Goal: Complete application form

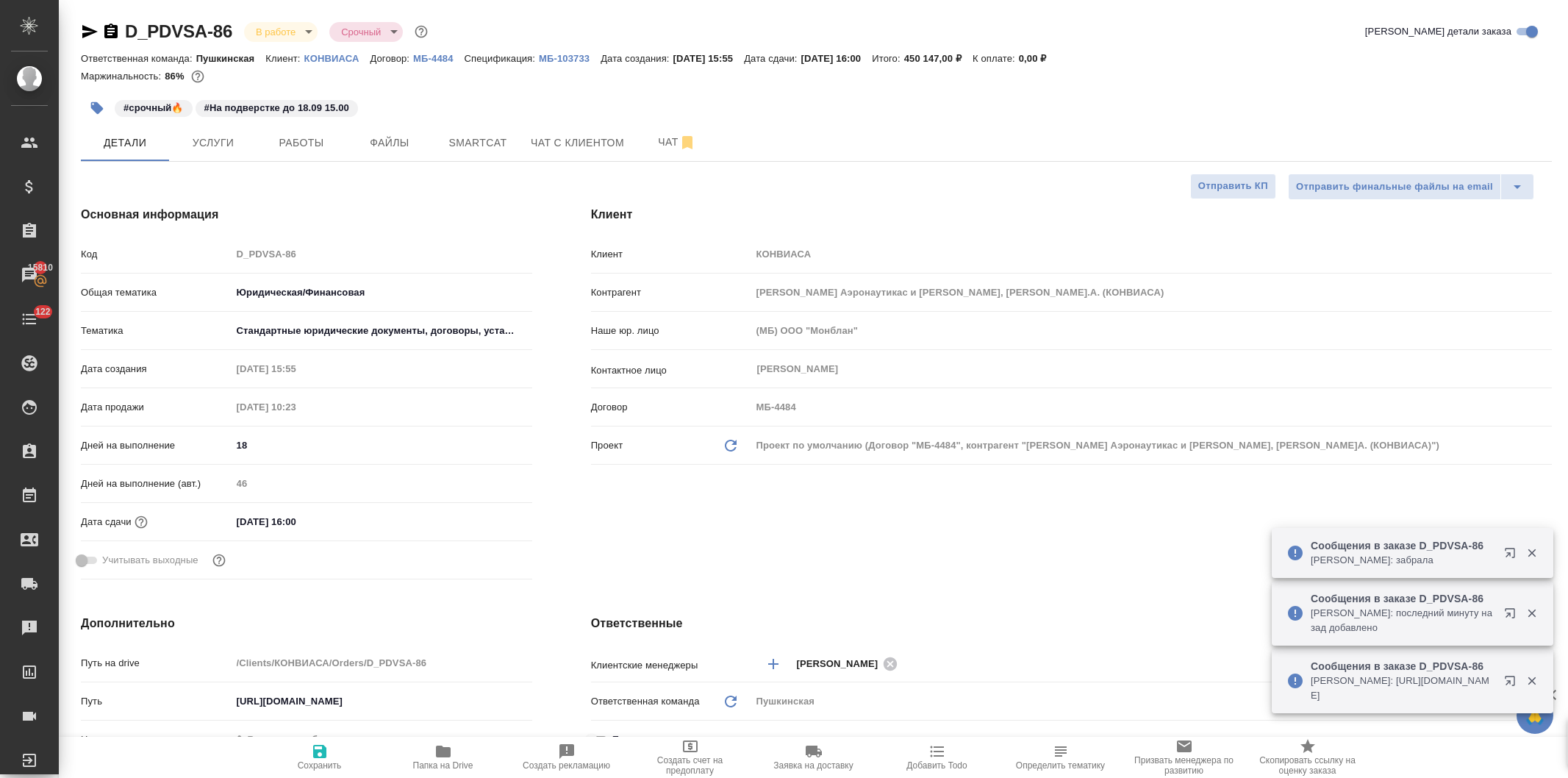
select select "RU"
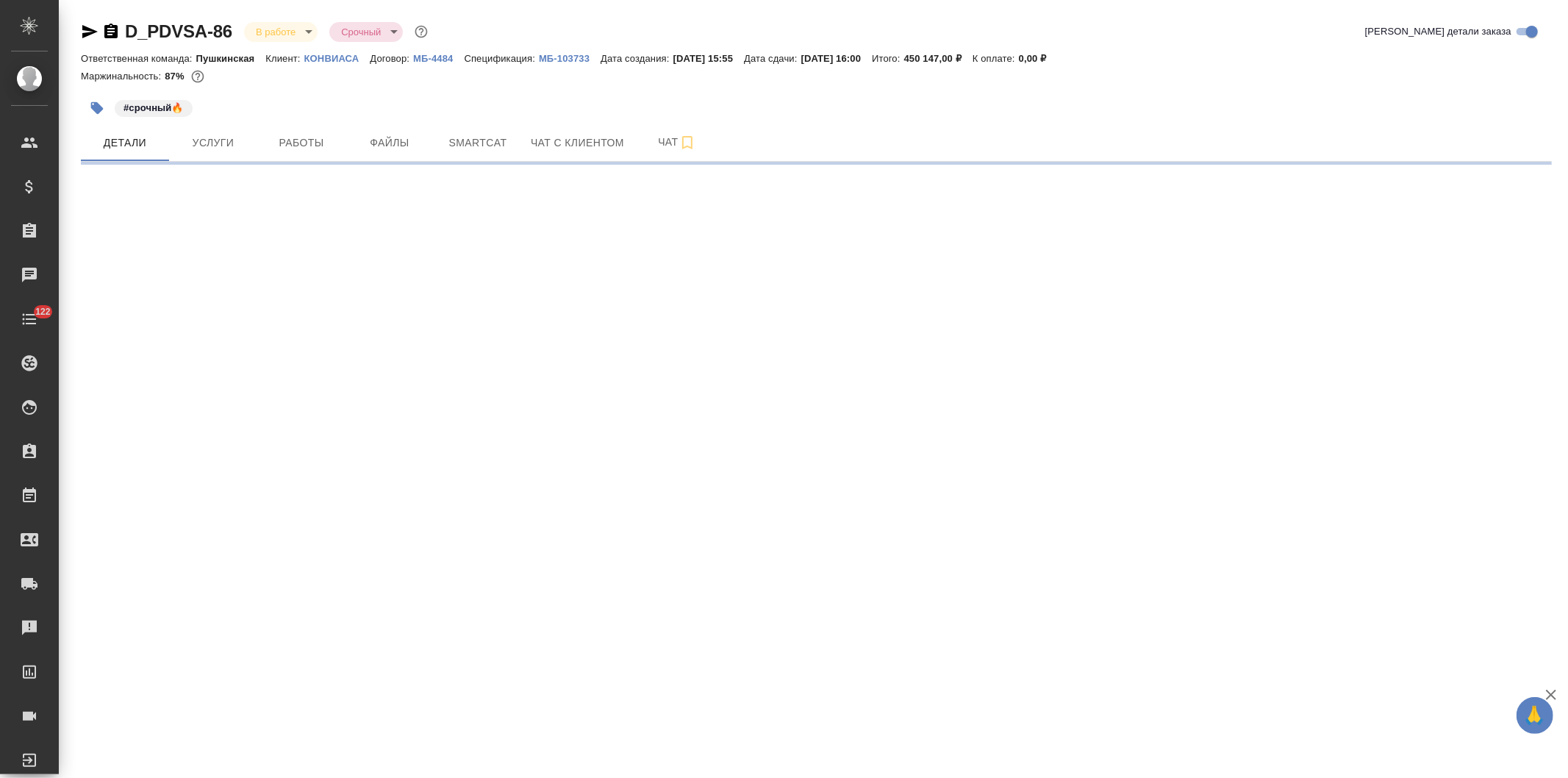
select select "RU"
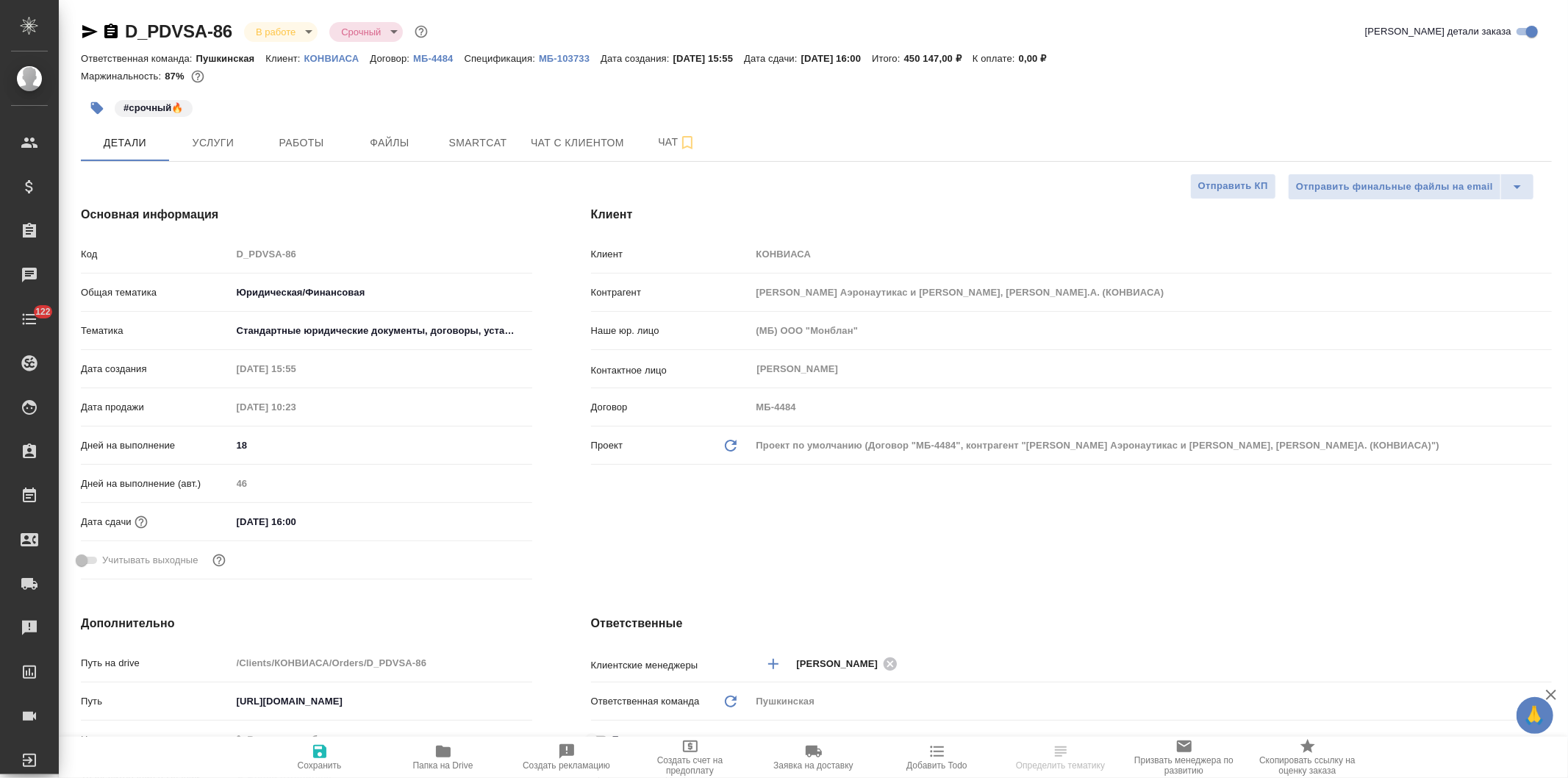
type textarea "x"
type input "[PERSON_NAME]"
type textarea "x"
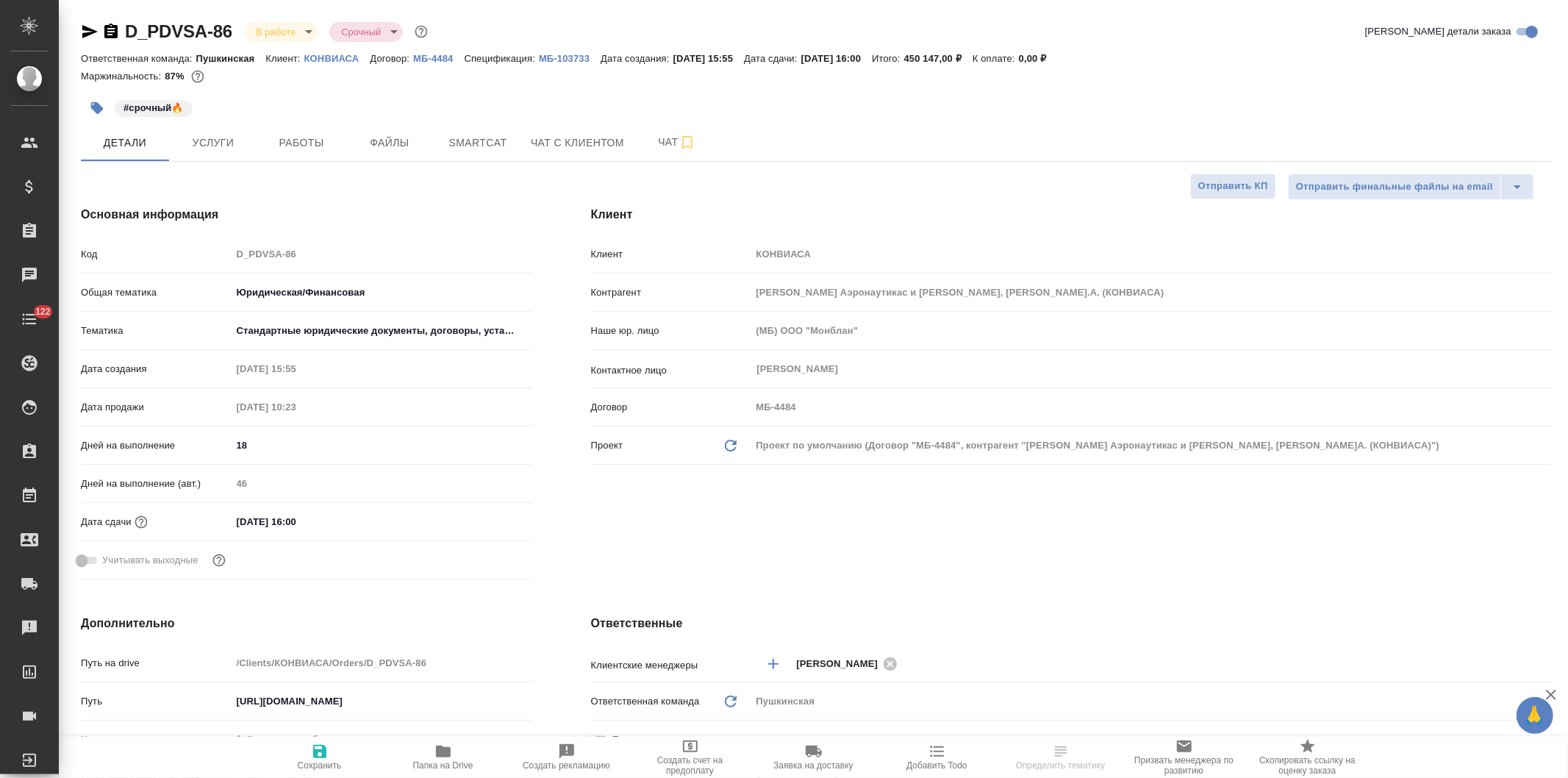
type textarea "x"
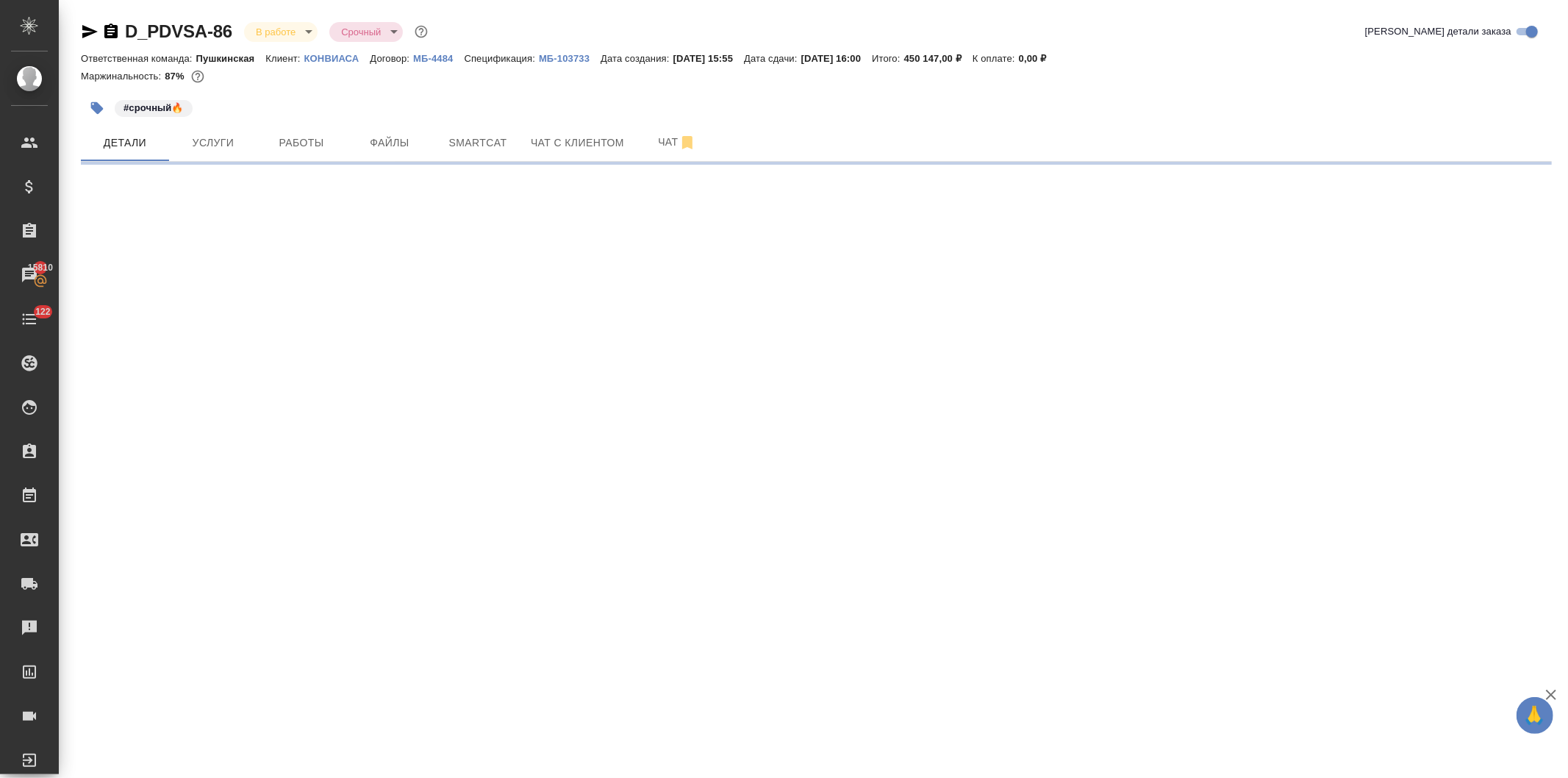
select select "RU"
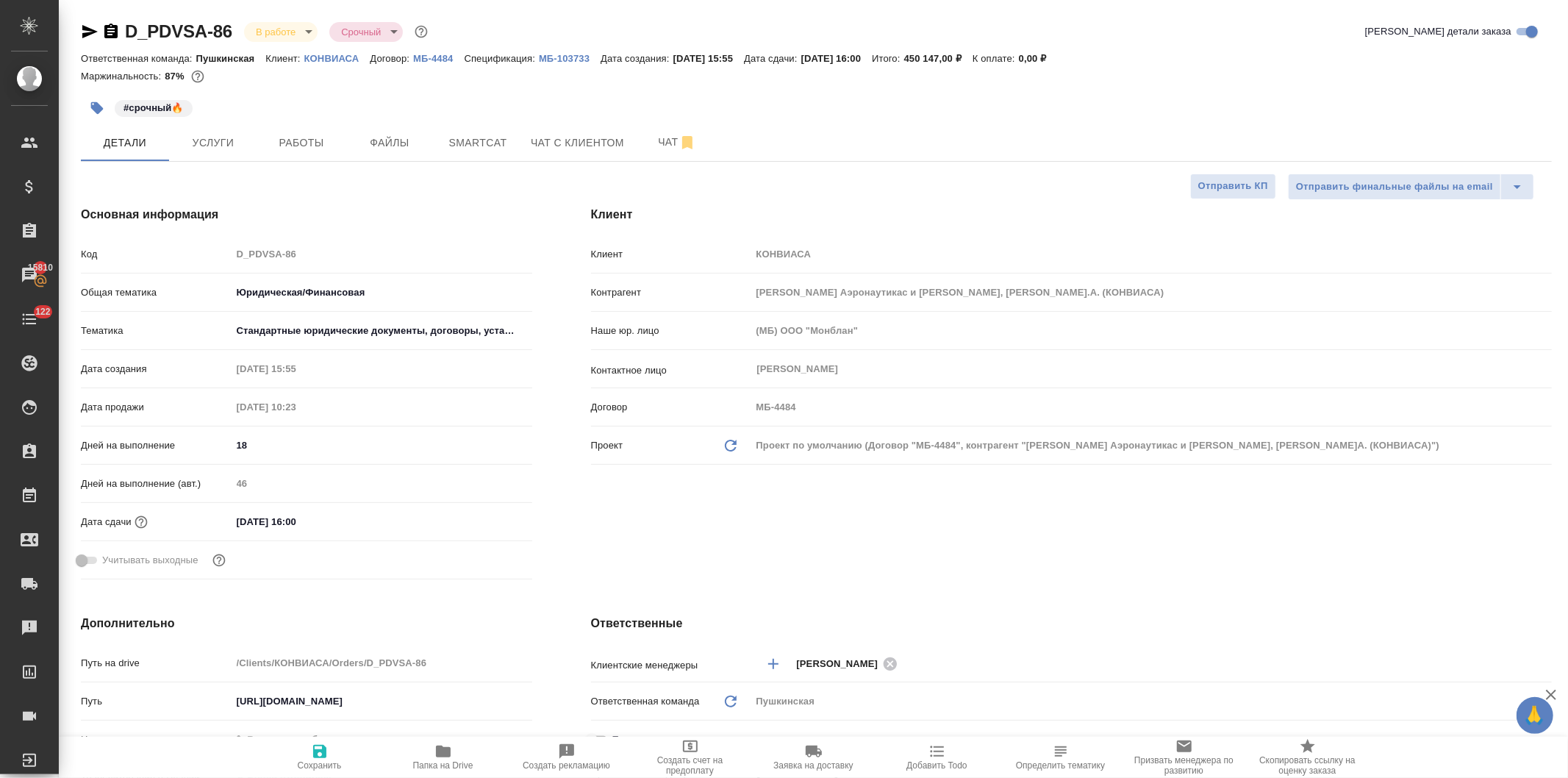
type textarea "x"
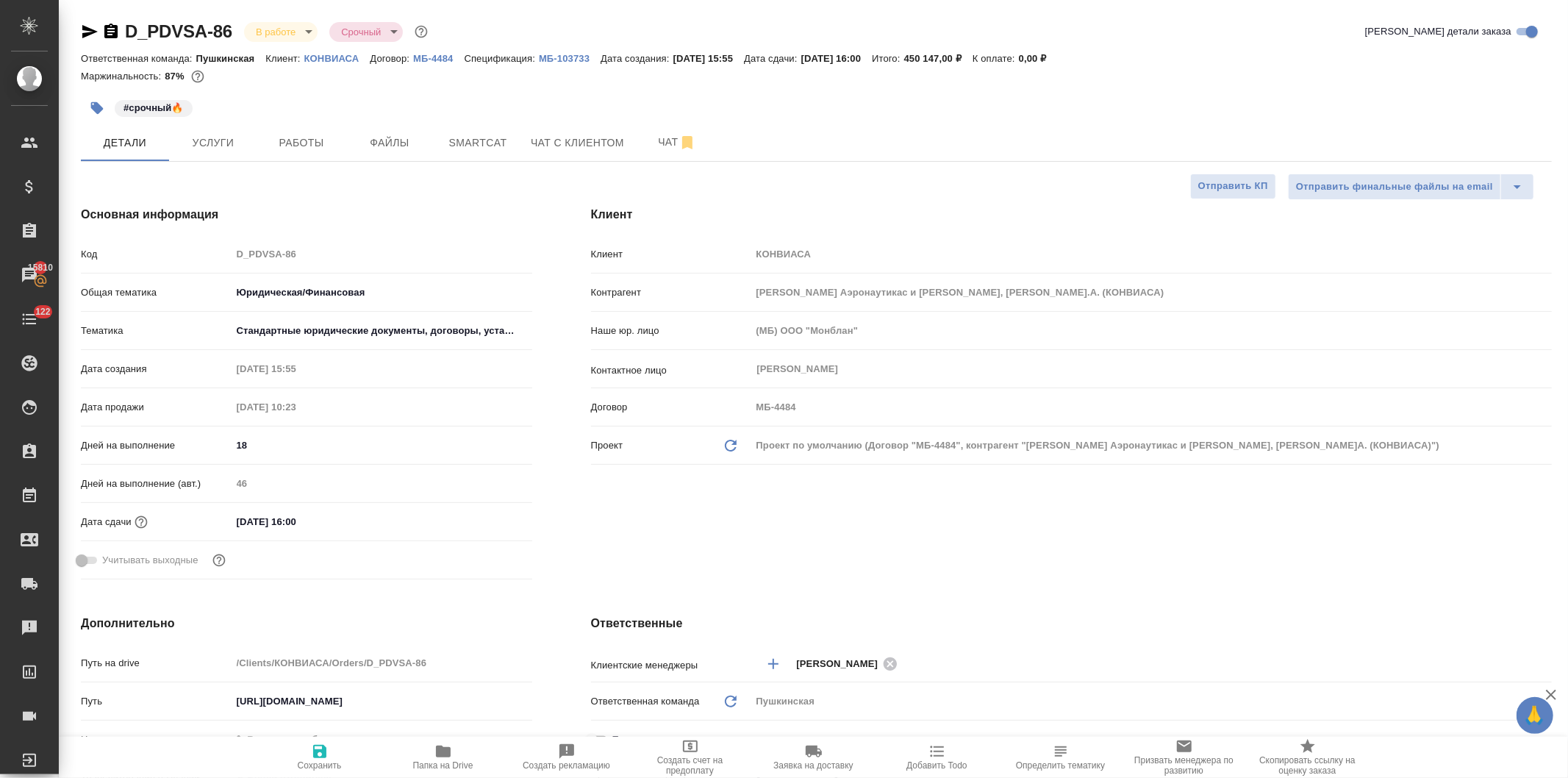
type textarea "x"
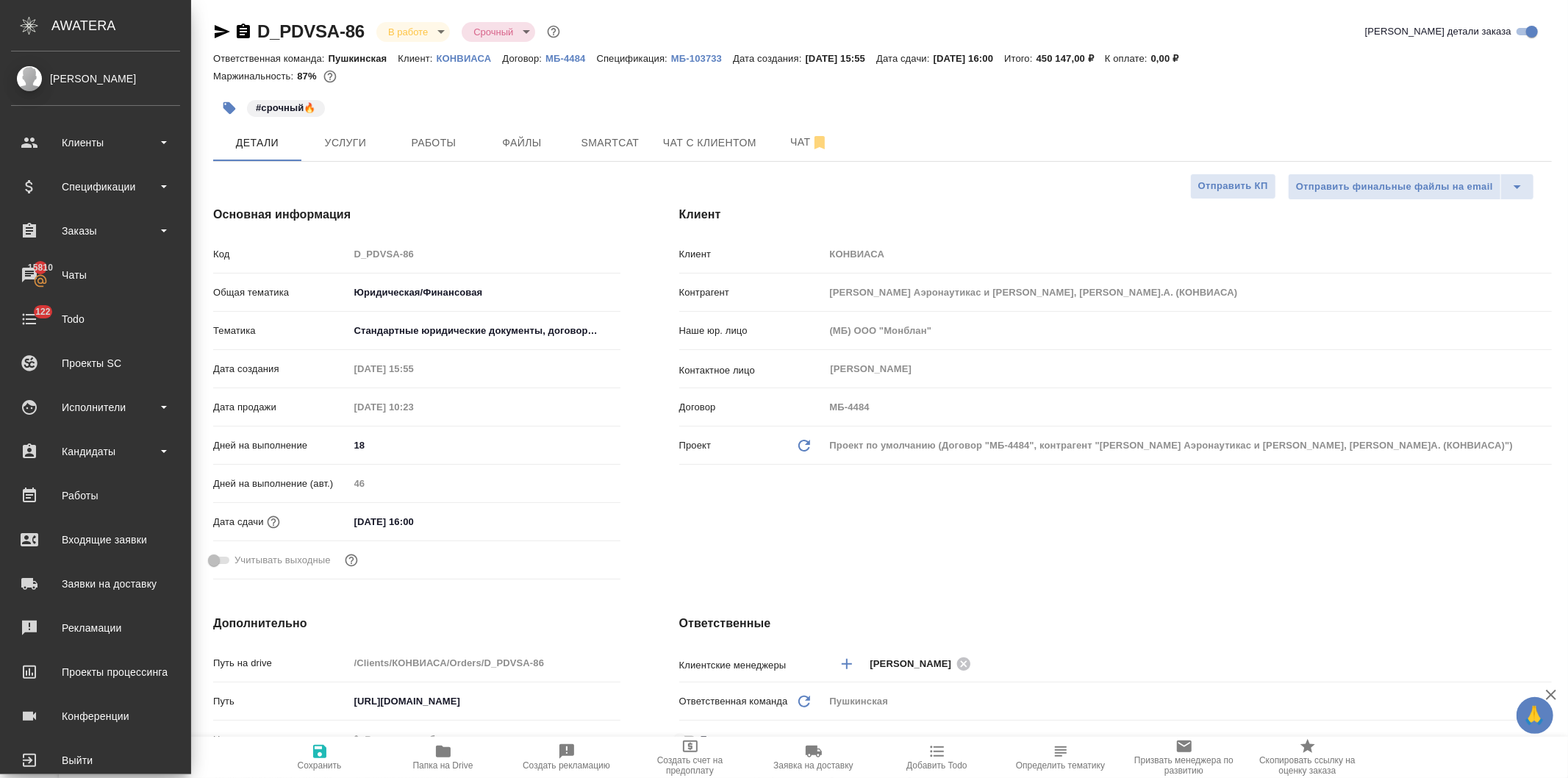
type textarea "x"
